Goal: Information Seeking & Learning: Find specific fact

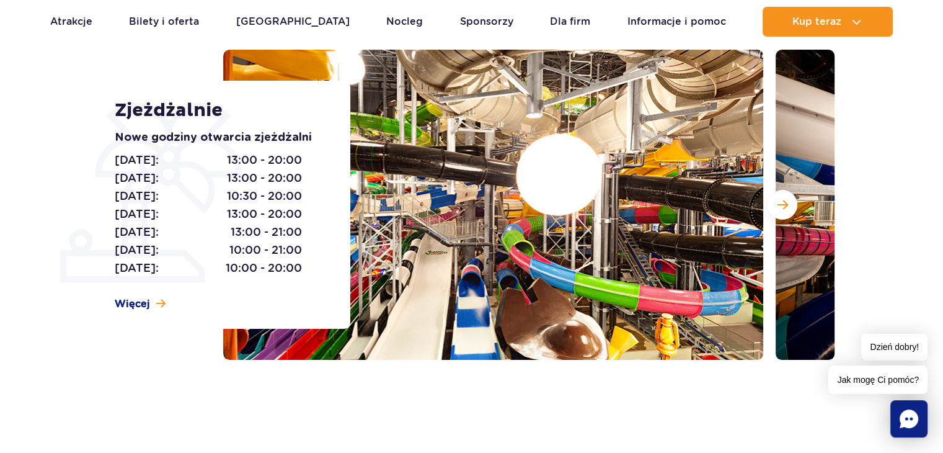
scroll to position [248, 0]
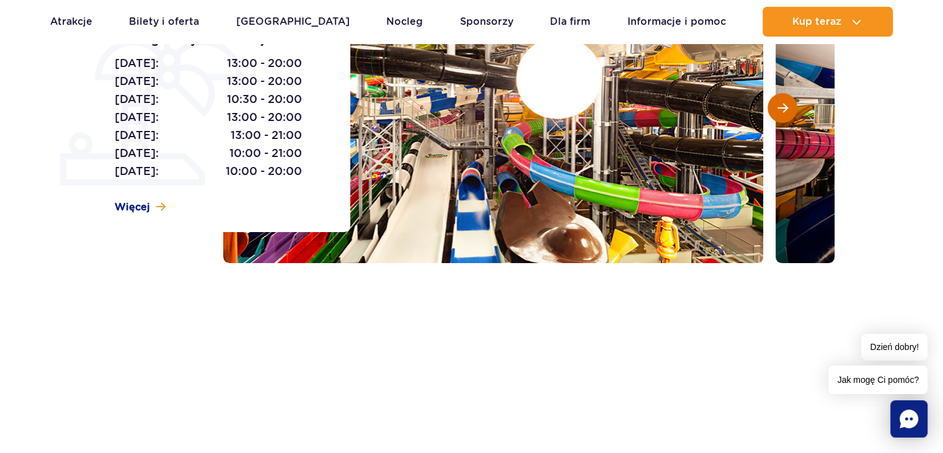
click at [785, 109] on span "Następny slajd" at bounding box center [782, 107] width 11 height 11
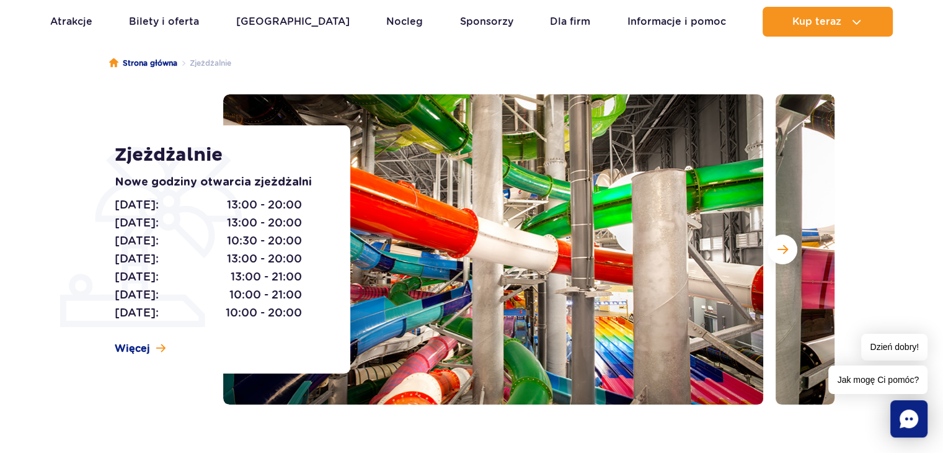
scroll to position [186, 0]
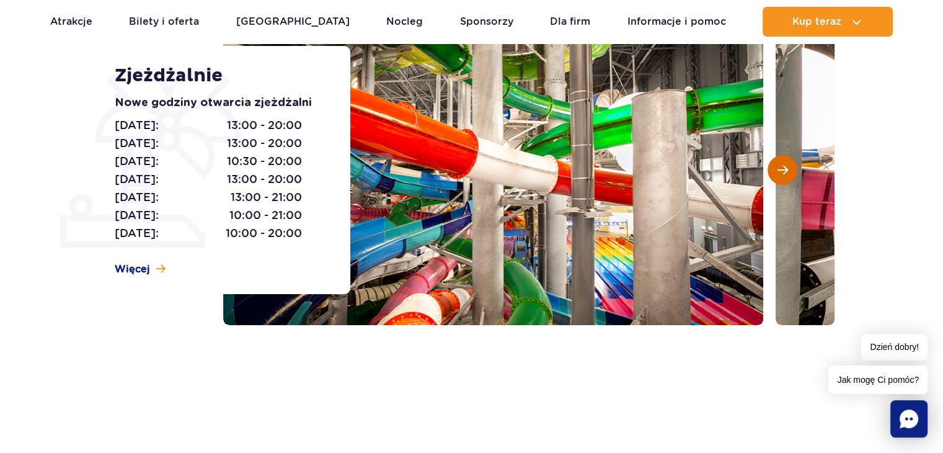
click at [777, 171] on span "Następny slajd" at bounding box center [782, 169] width 11 height 11
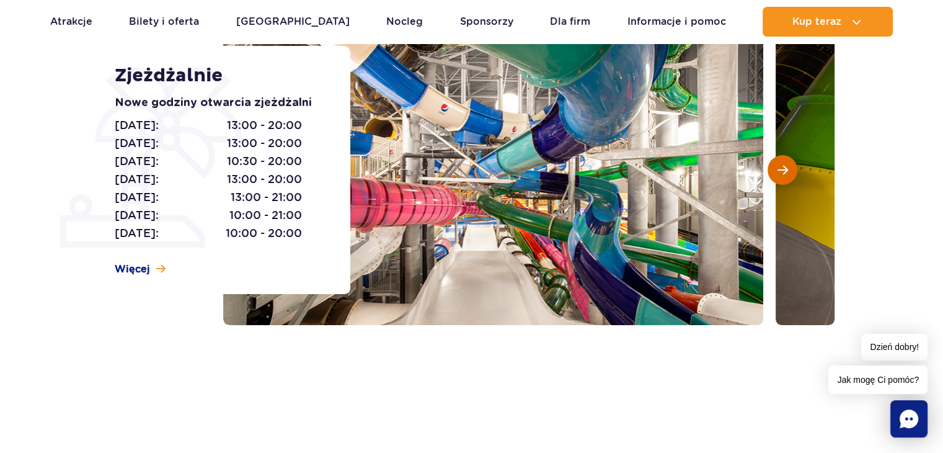
click at [783, 169] on span "Następny slajd" at bounding box center [782, 169] width 11 height 11
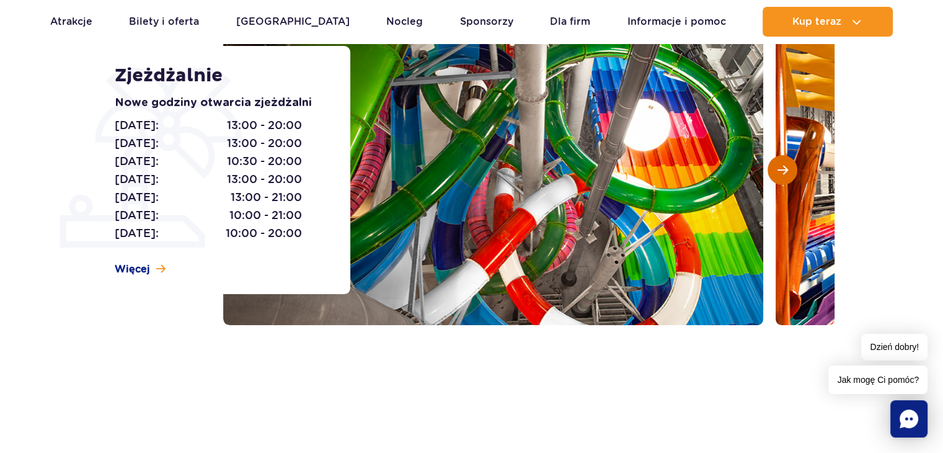
click at [783, 169] on span "Następny slajd" at bounding box center [782, 169] width 11 height 11
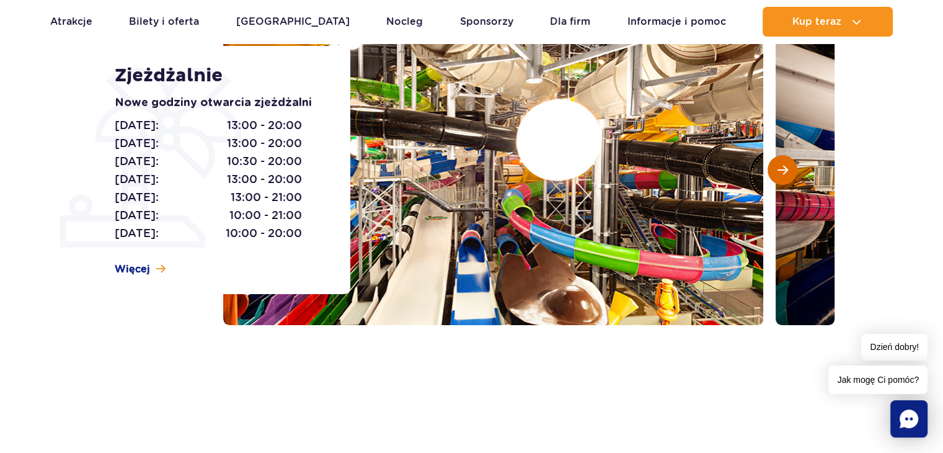
click at [783, 169] on span "Następny slajd" at bounding box center [782, 169] width 11 height 11
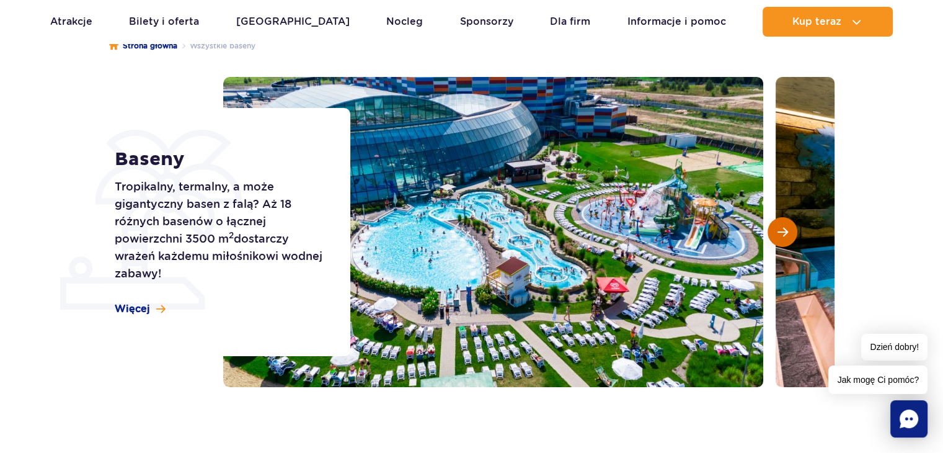
click at [784, 232] on span "Następny slajd" at bounding box center [782, 231] width 11 height 11
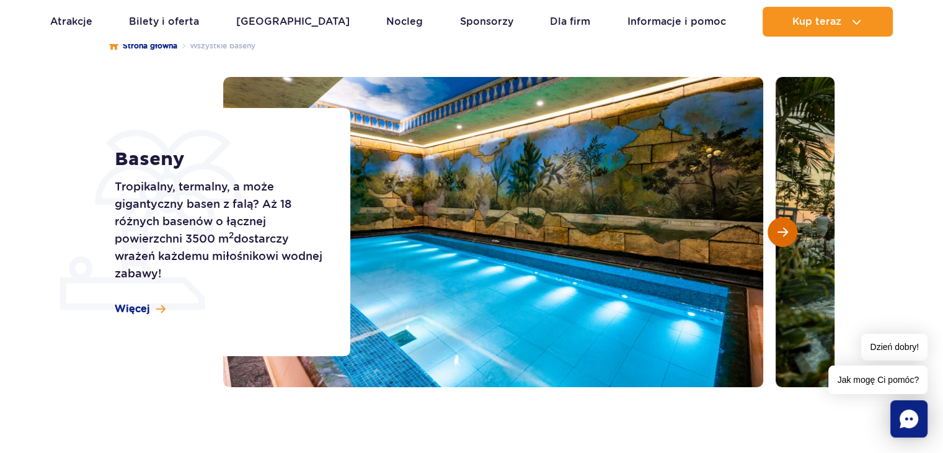
click at [772, 235] on button "Następny slajd" at bounding box center [783, 232] width 30 height 30
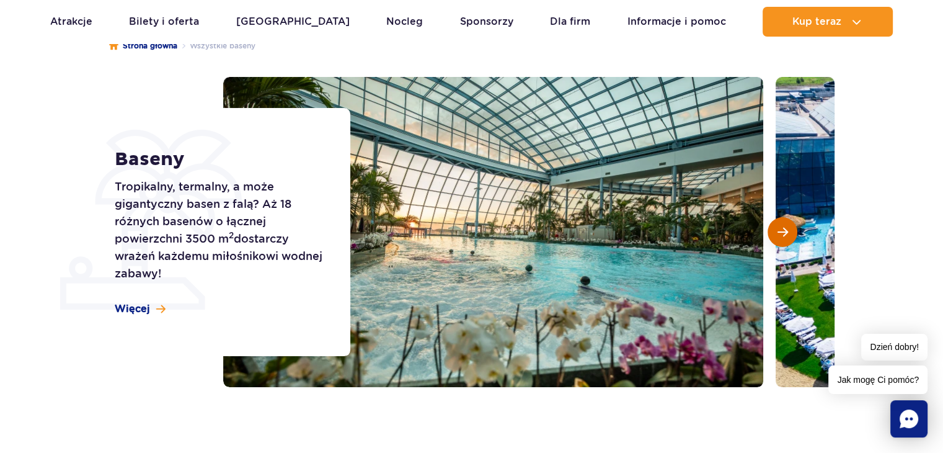
click at [781, 232] on span "Następny slajd" at bounding box center [782, 231] width 11 height 11
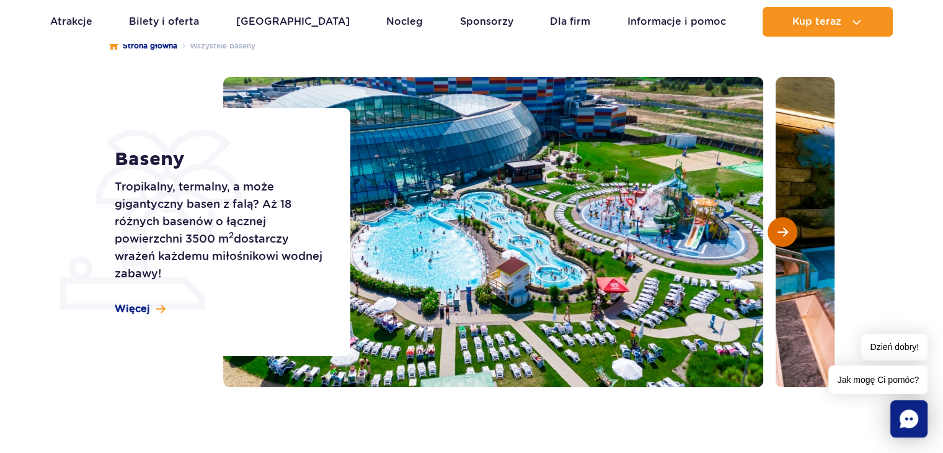
click at [781, 231] on span "Następny slajd" at bounding box center [782, 231] width 11 height 11
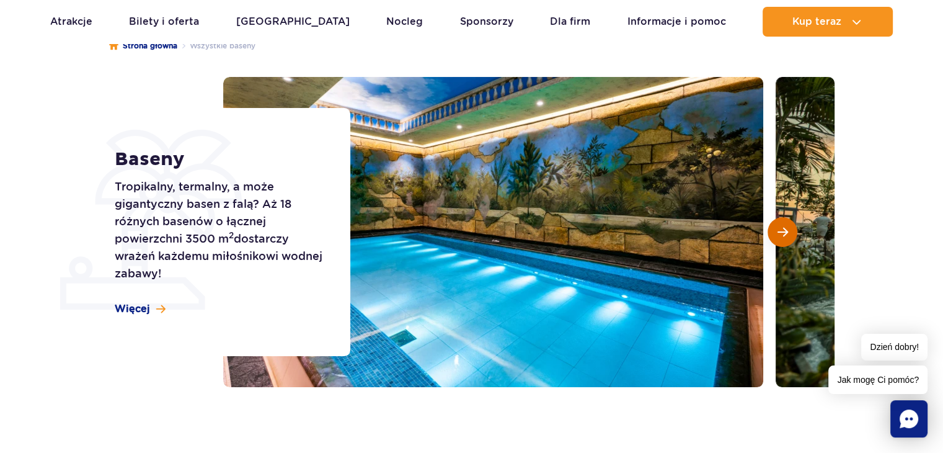
click at [781, 231] on span "Następny slajd" at bounding box center [782, 231] width 11 height 11
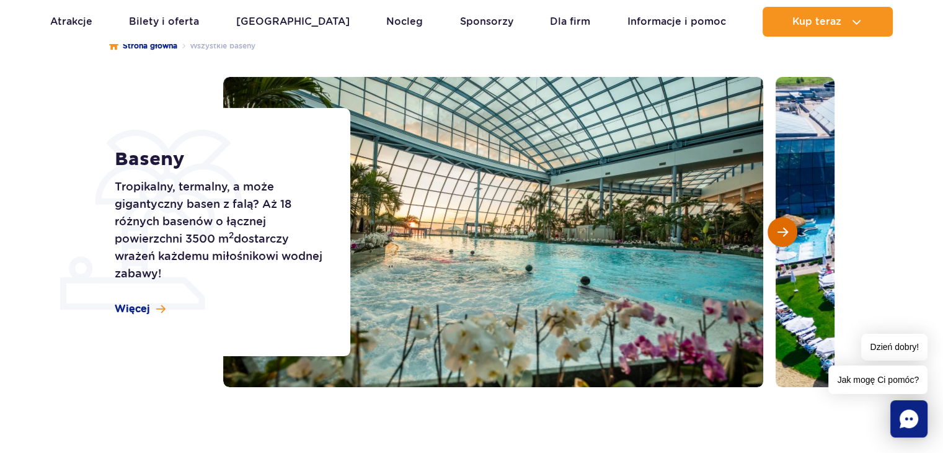
click at [781, 231] on span "Następny slajd" at bounding box center [782, 231] width 11 height 11
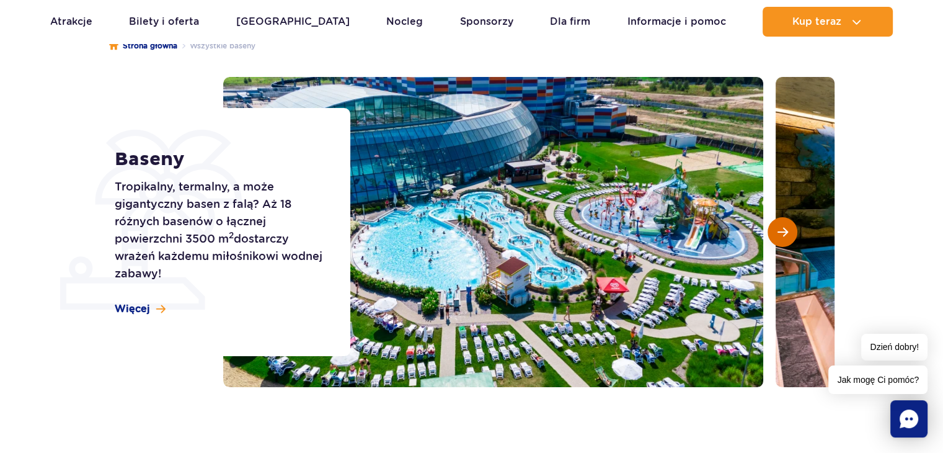
click at [781, 231] on span "Następny slajd" at bounding box center [782, 231] width 11 height 11
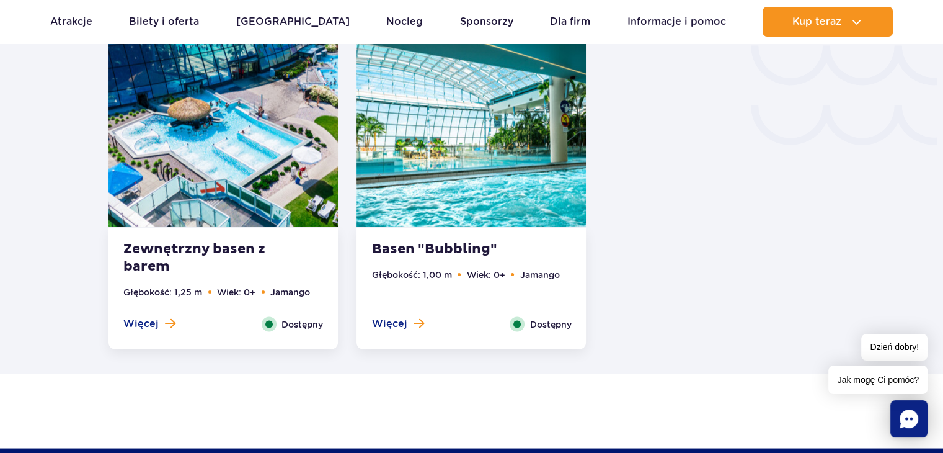
scroll to position [2232, 0]
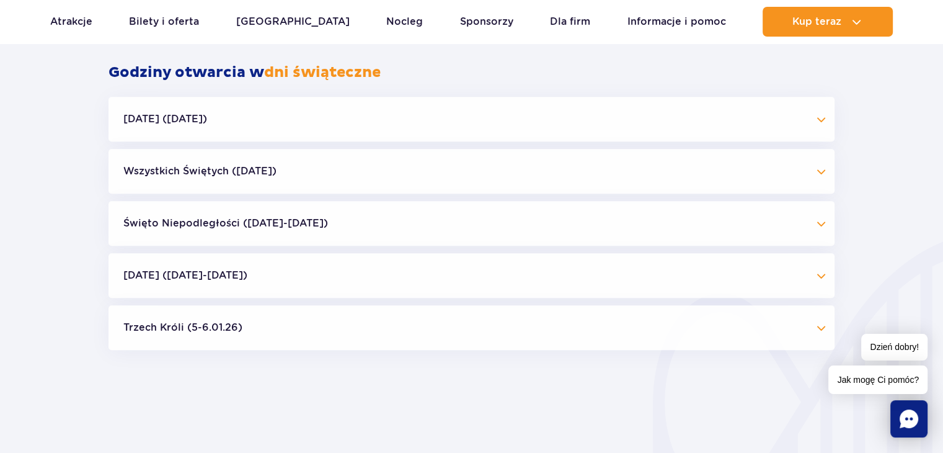
scroll to position [1240, 0]
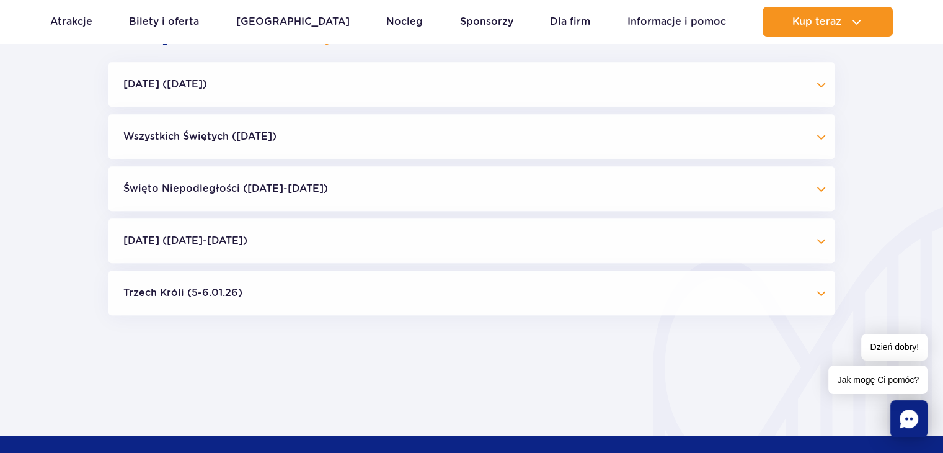
click at [748, 161] on div "Halloween (31.10.25) Strefy i atrakcje Suntago Wodny Świat Crocodile Island Sur…" at bounding box center [471, 188] width 726 height 253
click at [799, 139] on button "Wszystkich Świętych (01.11.25)" at bounding box center [471, 136] width 726 height 45
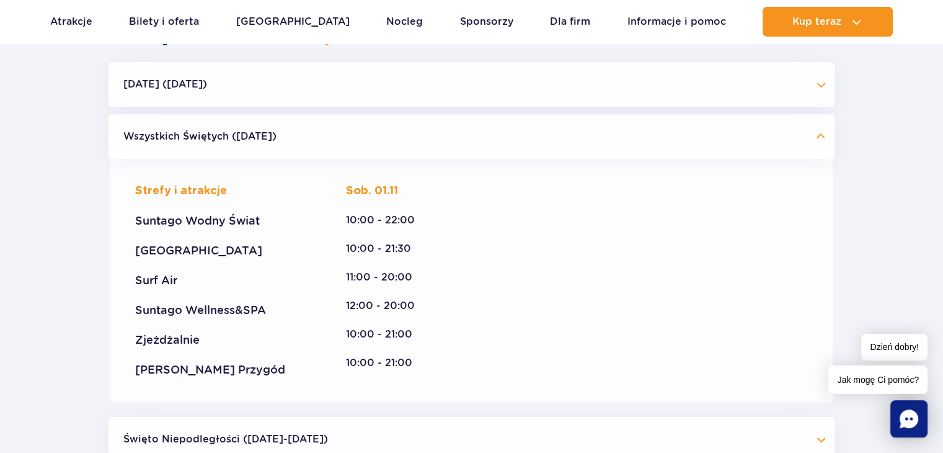
click at [799, 139] on button "Wszystkich Świętych (01.11.25)" at bounding box center [471, 136] width 726 height 45
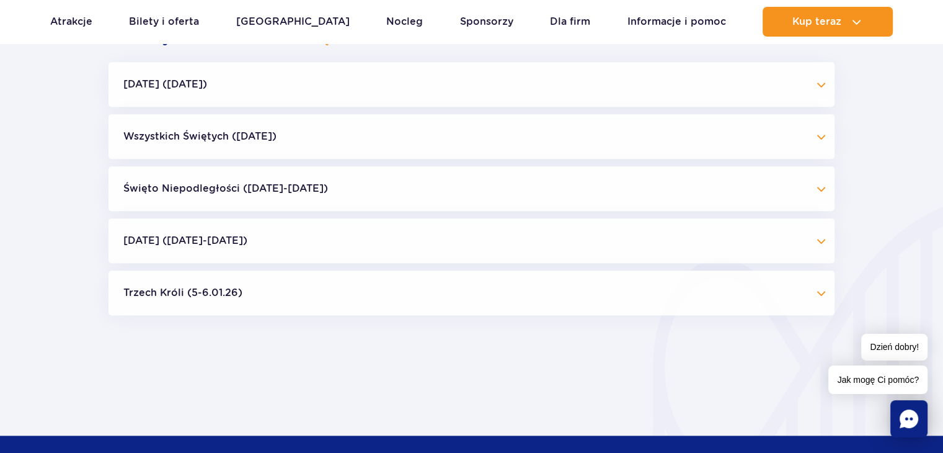
click at [799, 139] on button "Wszystkich Świętych (01.11.25)" at bounding box center [471, 136] width 726 height 45
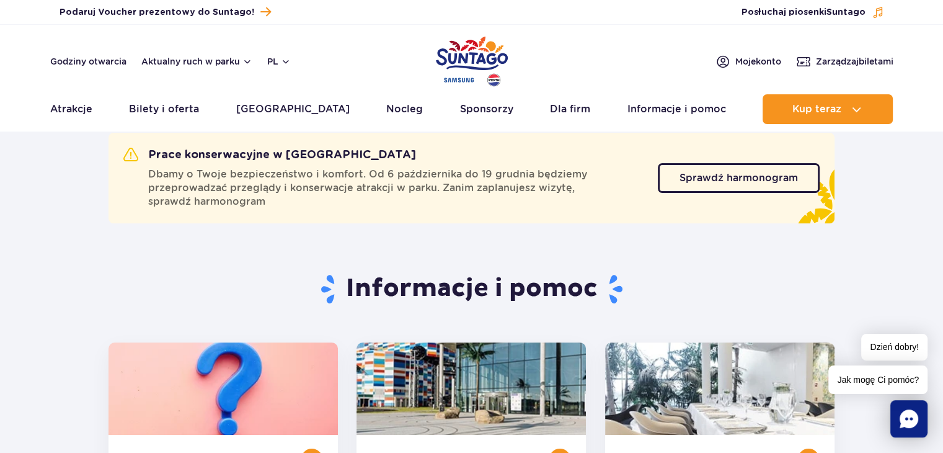
scroll to position [0, 0]
